Goal: Task Accomplishment & Management: Manage account settings

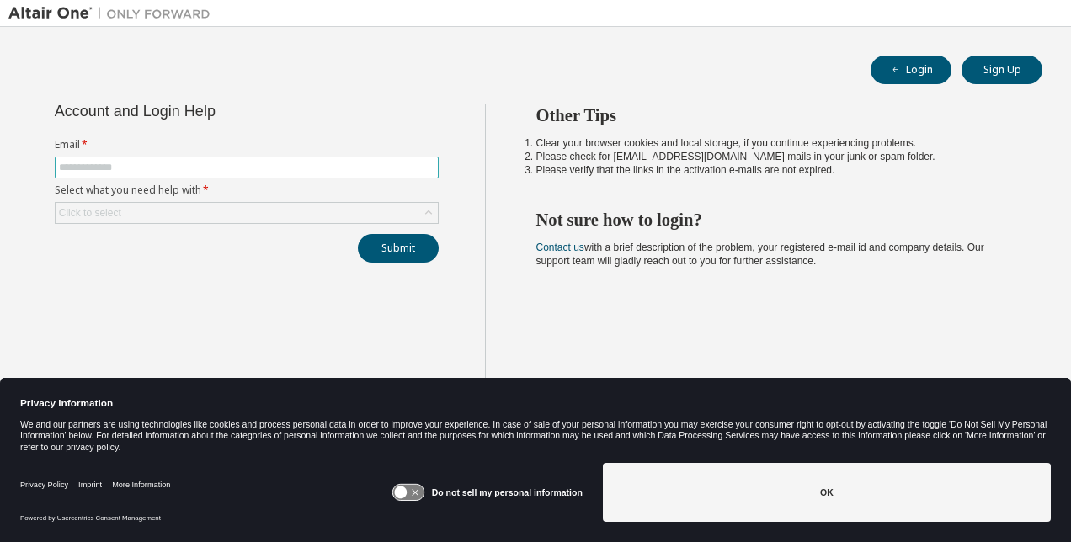
click at [387, 162] on input "text" at bounding box center [247, 167] width 376 height 13
click at [389, 165] on input "text" at bounding box center [247, 167] width 376 height 13
type input "**********"
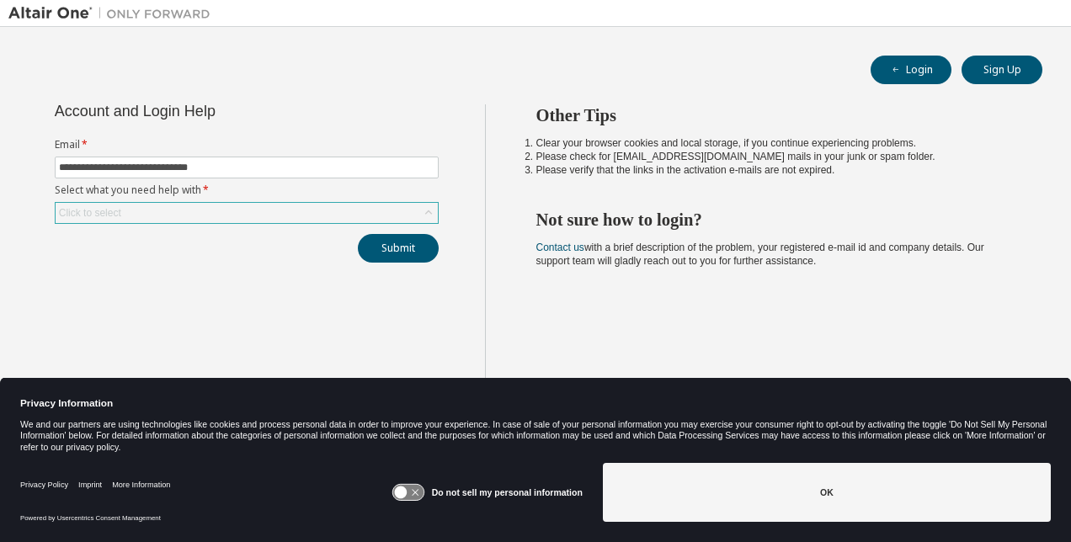
click at [397, 205] on div "Click to select" at bounding box center [247, 213] width 382 height 20
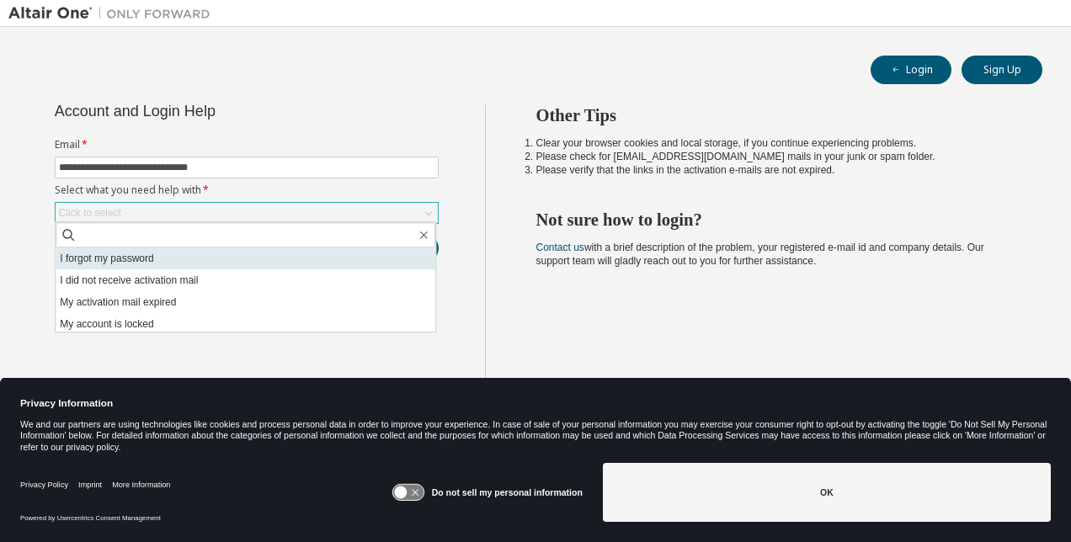
click at [351, 258] on li "I forgot my password" at bounding box center [246, 259] width 380 height 22
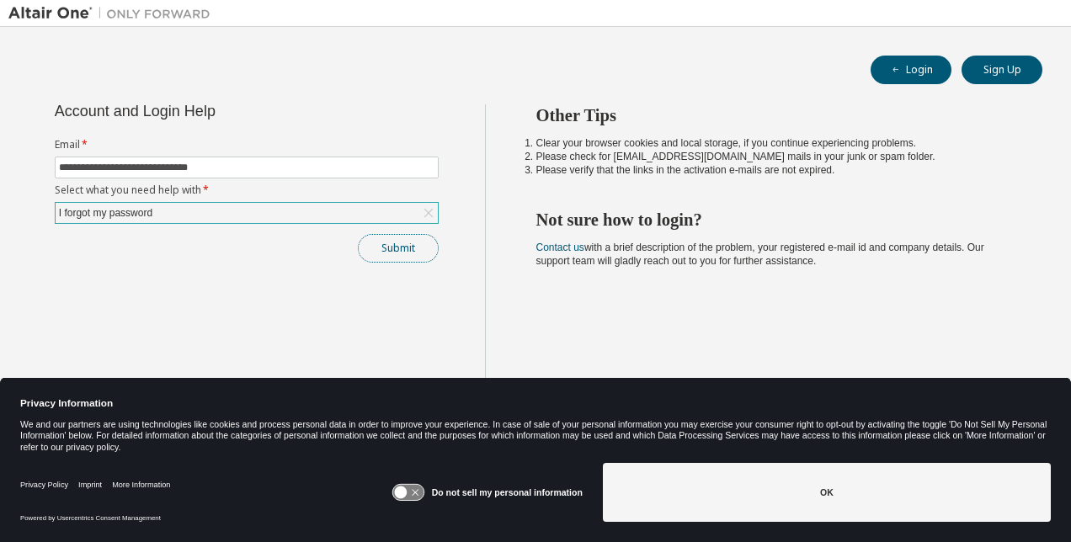
click at [418, 245] on button "Submit" at bounding box center [398, 248] width 81 height 29
click at [403, 248] on button "Submit" at bounding box center [398, 248] width 81 height 29
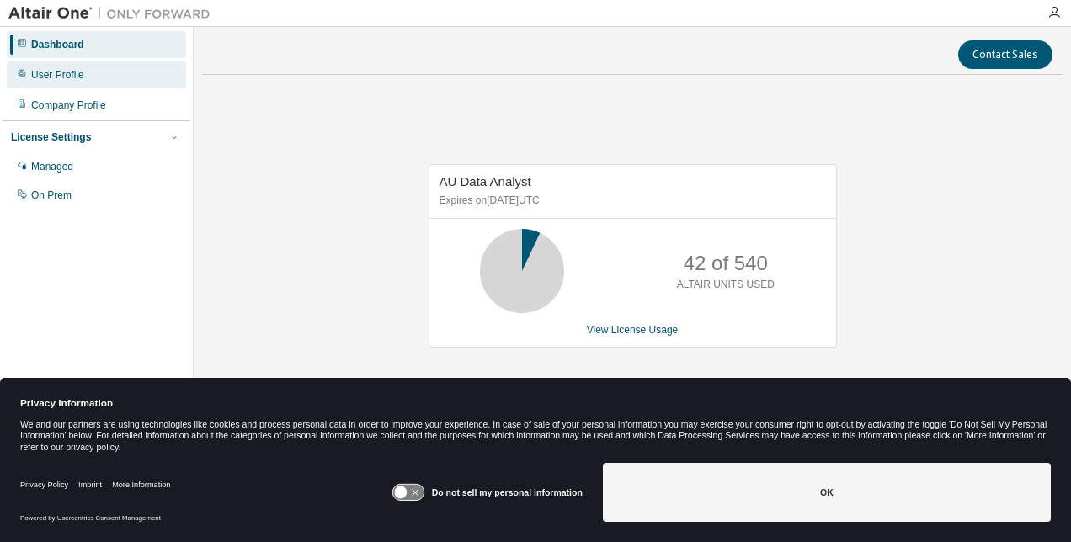
click at [69, 77] on div "User Profile" at bounding box center [57, 74] width 53 height 13
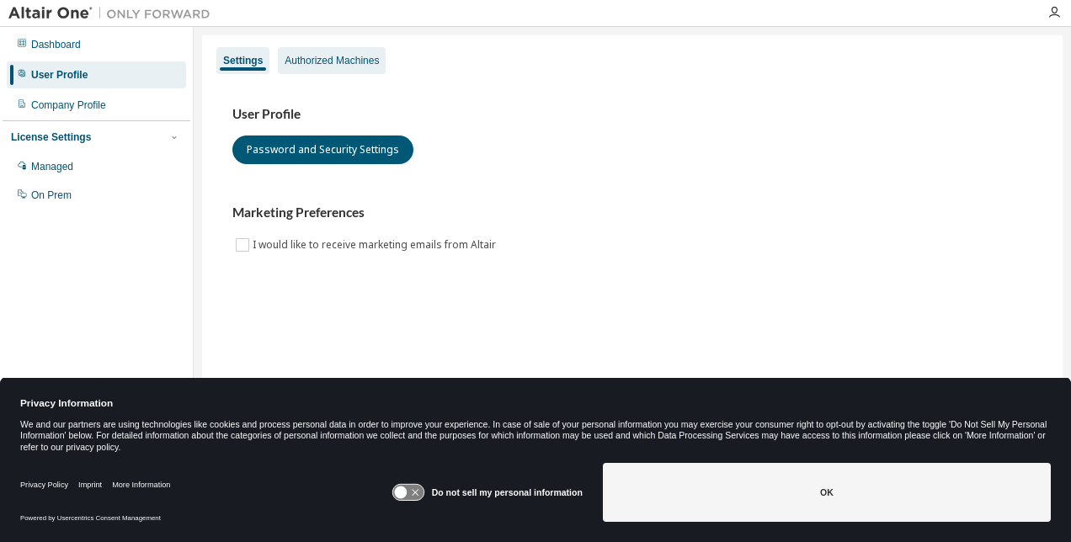
click at [333, 57] on div "Authorized Machines" at bounding box center [332, 60] width 94 height 13
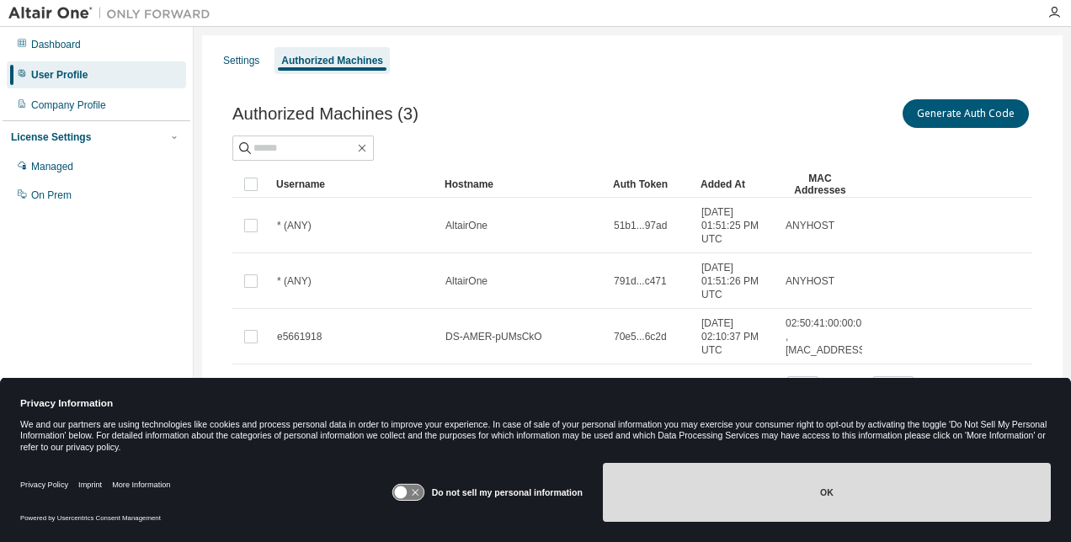
click at [772, 508] on button "OK" at bounding box center [827, 492] width 448 height 59
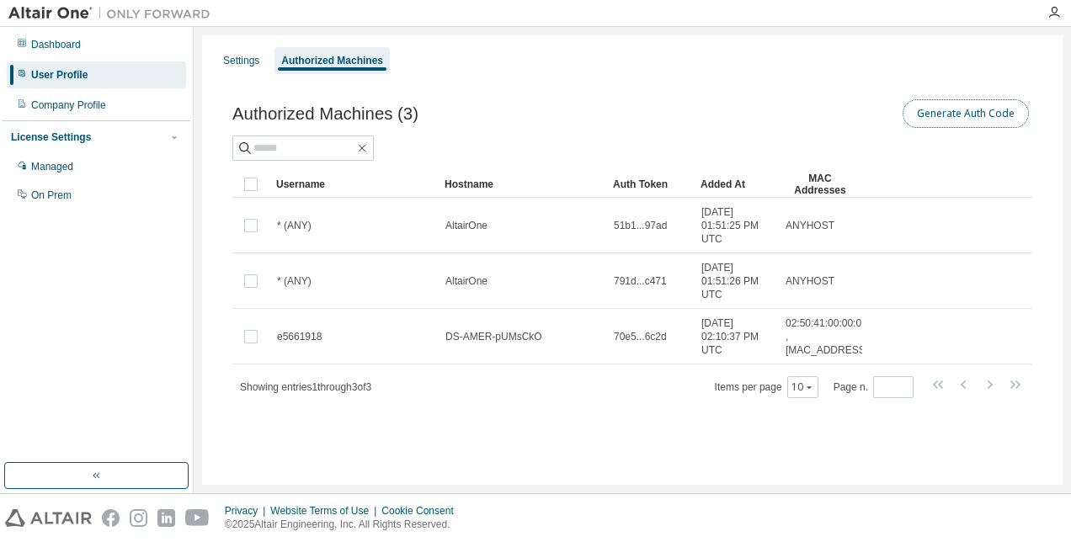
click at [952, 106] on button "Generate Auth Code" at bounding box center [966, 113] width 126 height 29
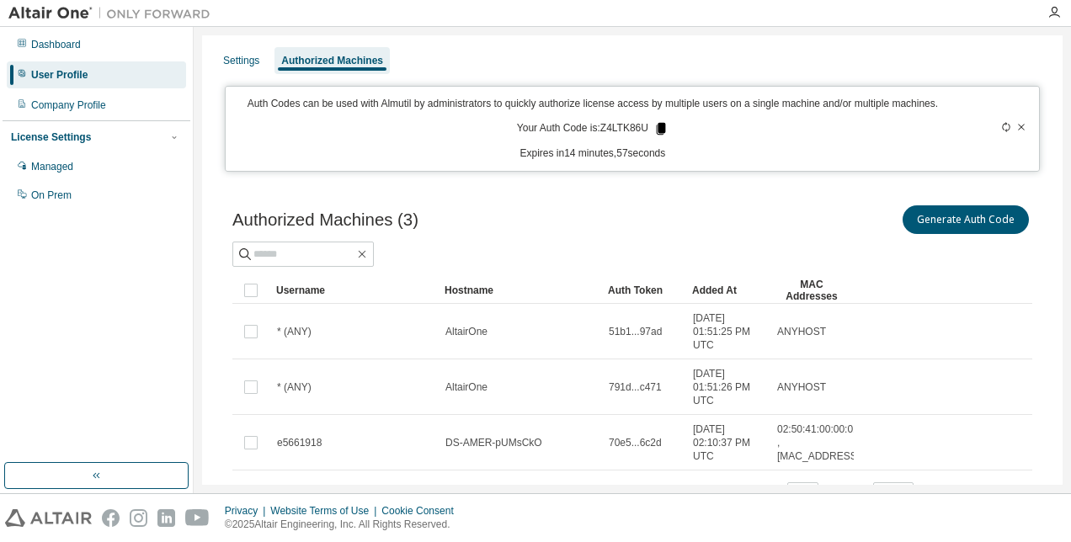
click at [662, 129] on icon at bounding box center [661, 128] width 15 height 15
